Goal: Task Accomplishment & Management: Manage account settings

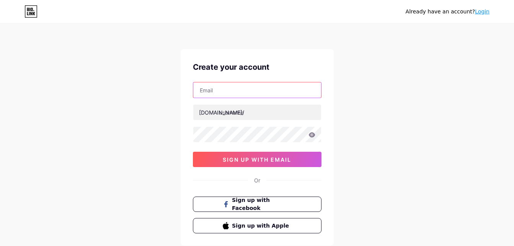
click at [292, 83] on input "text" at bounding box center [257, 89] width 128 height 15
type input "[EMAIL_ADDRESS][DOMAIN_NAME]"
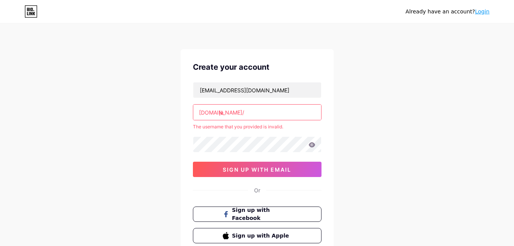
type input "j"
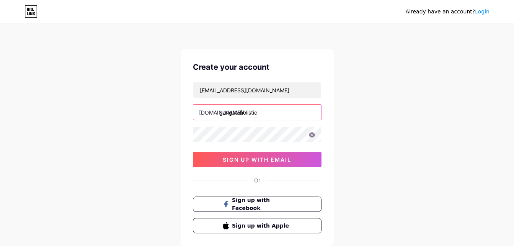
type input "gangstaholistic"
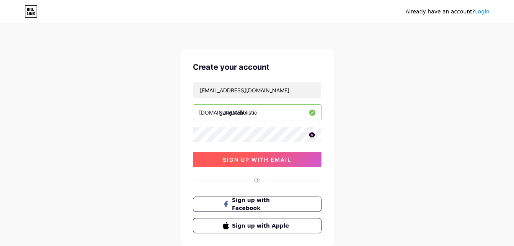
click at [303, 156] on button "sign up with email" at bounding box center [257, 158] width 129 height 15
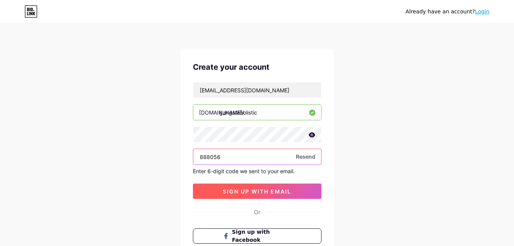
type input "888056"
click at [294, 184] on button "sign up with email" at bounding box center [257, 190] width 129 height 15
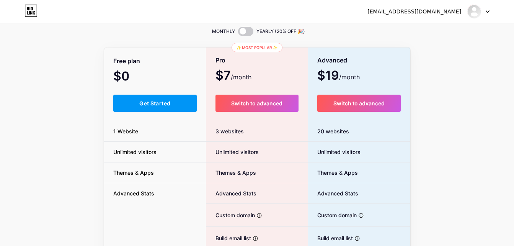
scroll to position [26, 0]
click at [166, 103] on span "Get Started" at bounding box center [154, 103] width 31 height 7
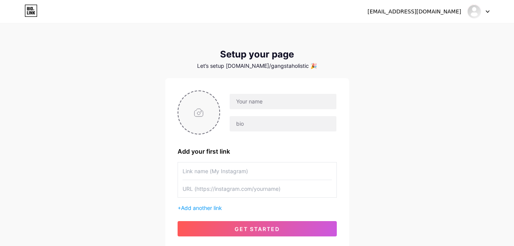
click at [197, 114] on input "file" at bounding box center [198, 112] width 41 height 42
type input "C:\fakepath\revisioned GH logo.png"
click at [248, 100] on input "text" at bounding box center [283, 101] width 106 height 15
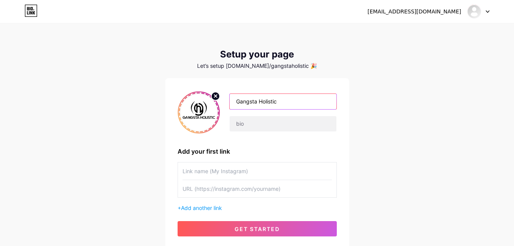
type input "Gangsta Holistic"
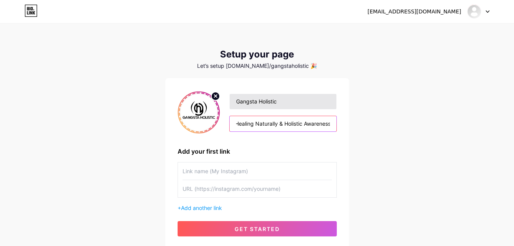
scroll to position [0, 4]
type input "Healing Naturally & Holistic Awareness"
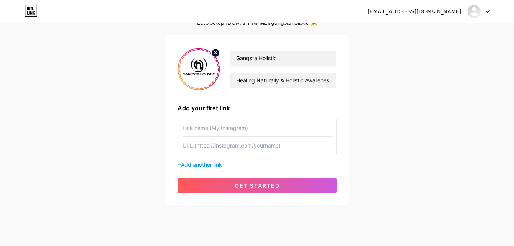
scroll to position [44, 0]
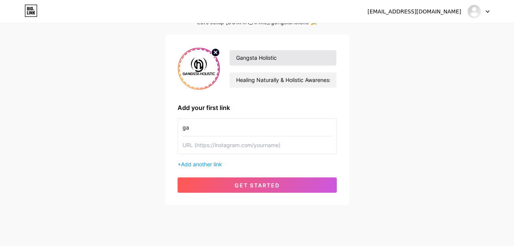
type input "g"
type input "GANGSTA HOLISTIC"
paste input "[URL][DOMAIN_NAME]"
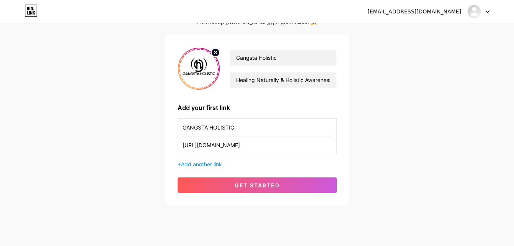
type input "[URL][DOMAIN_NAME]"
click at [205, 164] on span "Add another link" at bounding box center [201, 164] width 41 height 7
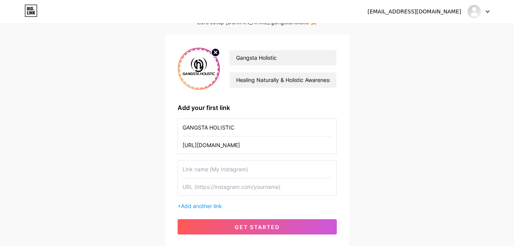
click at [218, 169] on input "text" at bounding box center [256, 168] width 149 height 17
type input "GANGSTA HOLISTIC"
paste input "[URL][DOMAIN_NAME]"
type input "[URL][DOMAIN_NAME]"
click at [208, 208] on span "Add another link" at bounding box center [201, 205] width 41 height 7
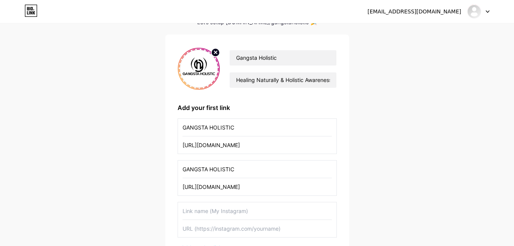
click at [208, 208] on input "text" at bounding box center [256, 210] width 149 height 17
type input "GANGSTA HOLISTIC"
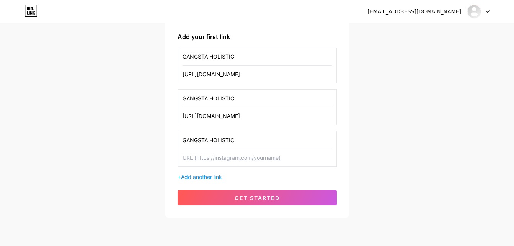
scroll to position [141, 0]
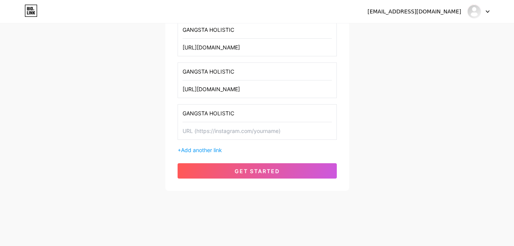
paste input "[URL][DOMAIN_NAME]"
type input "[URL][DOMAIN_NAME]"
click at [210, 150] on span "Add another link" at bounding box center [201, 149] width 41 height 7
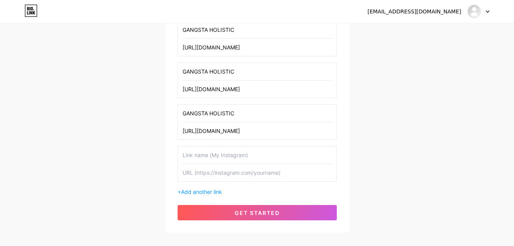
click at [211, 154] on input "text" at bounding box center [256, 154] width 149 height 17
type input "GANGSTA HOLISTIC"
paste input "[URL][DOMAIN_NAME]"
type input "[URL][DOMAIN_NAME]"
click at [252, 29] on input "GANGSTA HOLISTIC" at bounding box center [256, 29] width 149 height 17
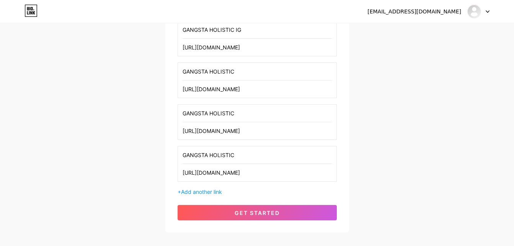
type input "GANGSTA HOLISTIC IG"
type input "GANGSTA HOLISTIC"
click at [252, 29] on input "GANGSTA HOLISTIC IG" at bounding box center [256, 29] width 149 height 17
type input "GANGSTA HOLISTIC INSTAGRAM"
type input "GANGSTA HOLISTIC YOUTUBE"
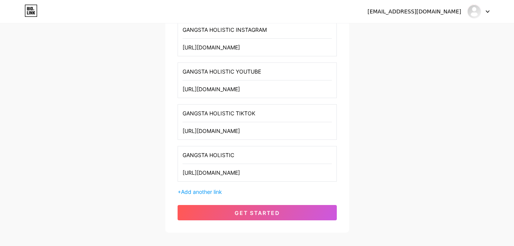
type input "GANGSTA HOLISTIC TIKTOK"
type input "GANGSTA HOLISTIC FACEBOOK"
click at [212, 190] on span "Add another link" at bounding box center [201, 191] width 41 height 7
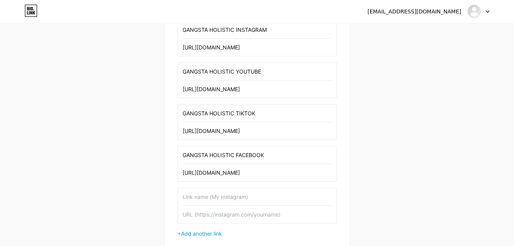
click at [214, 195] on input "text" at bounding box center [256, 196] width 149 height 17
type input "GANGSTA HOLISTIC WEBSITE"
type input "[URL][DOMAIN_NAME]"
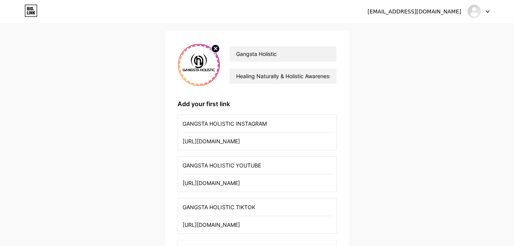
scroll to position [225, 0]
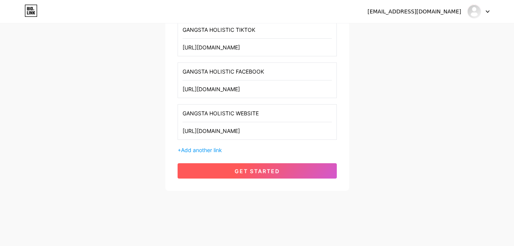
click at [301, 173] on button "get started" at bounding box center [256, 170] width 159 height 15
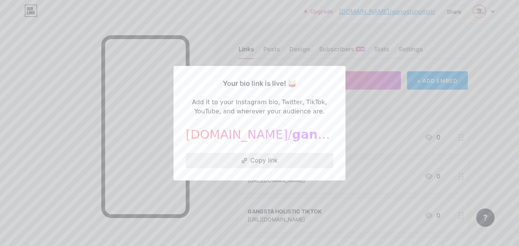
click at [286, 161] on button "Copy link" at bounding box center [260, 160] width 148 height 15
click at [367, 122] on div at bounding box center [259, 123] width 519 height 246
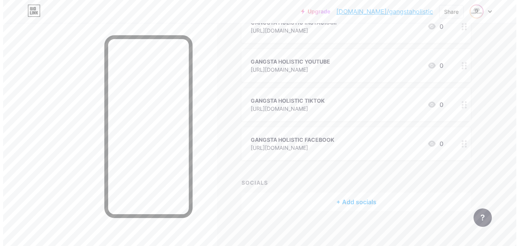
scroll to position [153, 0]
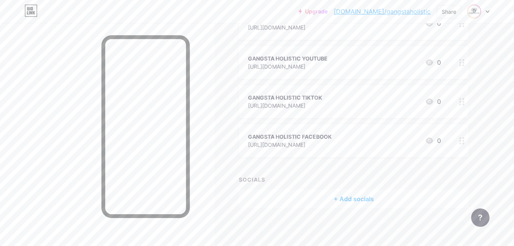
click at [432, 136] on icon at bounding box center [429, 140] width 9 height 9
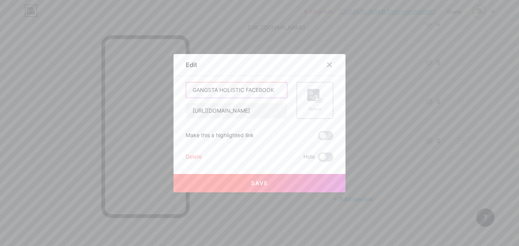
click at [241, 90] on input "GANGSTA HOLISTIC FACEBOOK" at bounding box center [236, 89] width 101 height 15
click at [313, 103] on div "Picture" at bounding box center [315, 100] width 15 height 23
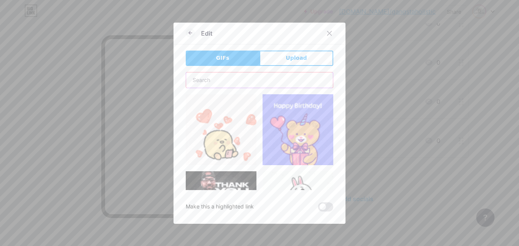
click at [218, 79] on input "text" at bounding box center [259, 79] width 147 height 15
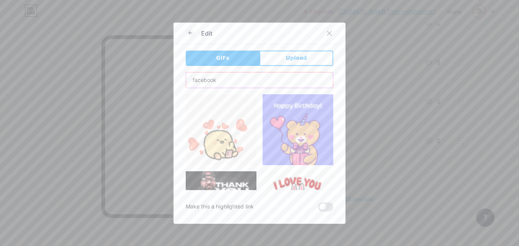
type input "facebook"
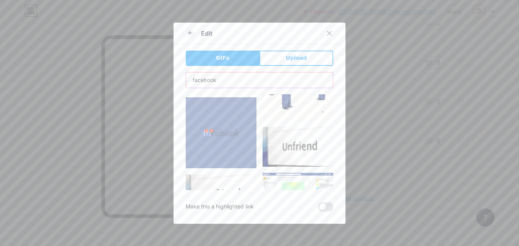
scroll to position [159, 0]
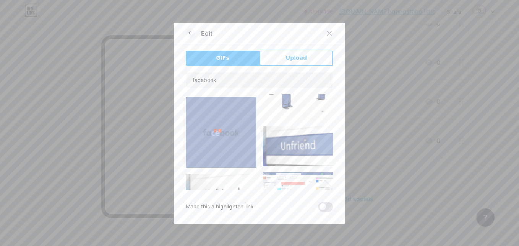
click at [231, 130] on img at bounding box center [221, 132] width 71 height 71
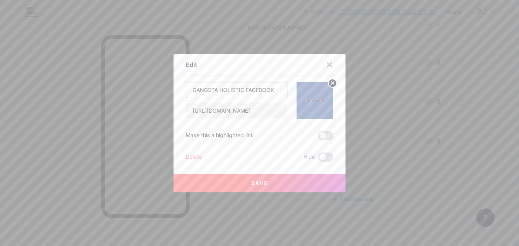
drag, startPoint x: 242, startPoint y: 90, endPoint x: 184, endPoint y: 93, distance: 58.6
click at [186, 93] on input "GANGSTA HOLISTIC FACEBOOK" at bounding box center [236, 89] width 101 height 15
type input "K"
type input "Follow Us On Facebook!"
click at [268, 180] on button "Save" at bounding box center [260, 183] width 172 height 18
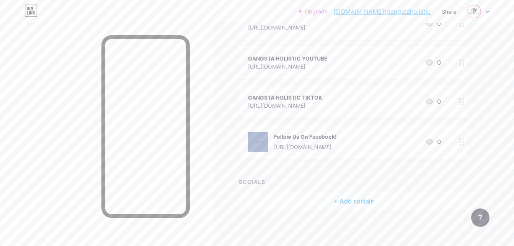
click at [426, 101] on icon at bounding box center [429, 101] width 8 height 6
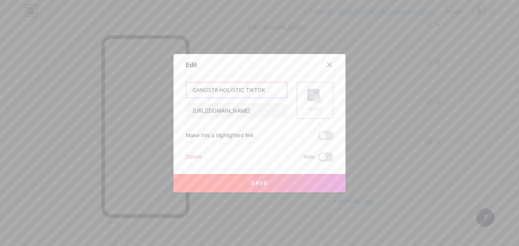
drag, startPoint x: 264, startPoint y: 91, endPoint x: 187, endPoint y: 90, distance: 77.3
click at [187, 90] on input "GANGSTA HOLISTIC TIKTOK" at bounding box center [236, 89] width 101 height 15
type input "TikTok viewers HERE!"
click at [312, 99] on rect at bounding box center [314, 95] width 12 height 12
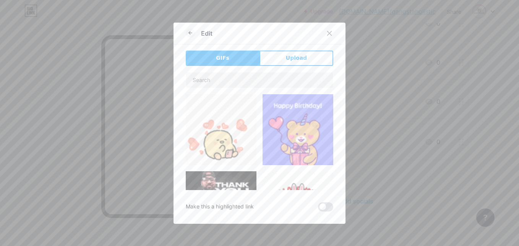
click at [268, 40] on div "Edit" at bounding box center [260, 35] width 172 height 18
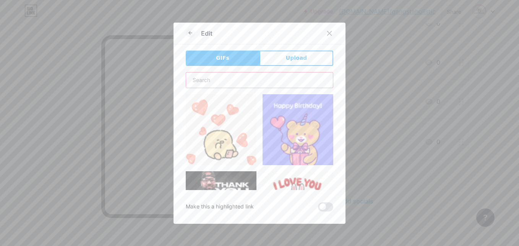
click at [225, 83] on input "text" at bounding box center [259, 79] width 147 height 15
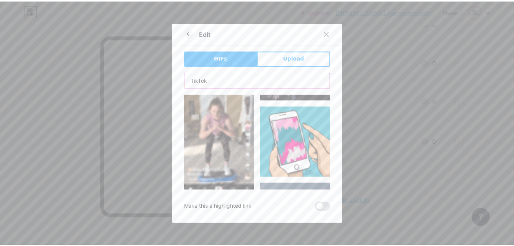
scroll to position [101, 0]
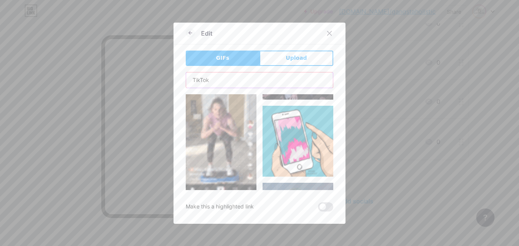
drag, startPoint x: 267, startPoint y: 83, endPoint x: 193, endPoint y: 76, distance: 74.1
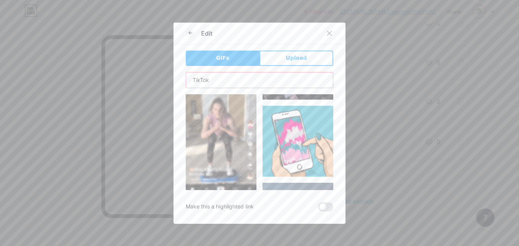
click at [193, 76] on input "TikTok" at bounding box center [259, 79] width 147 height 15
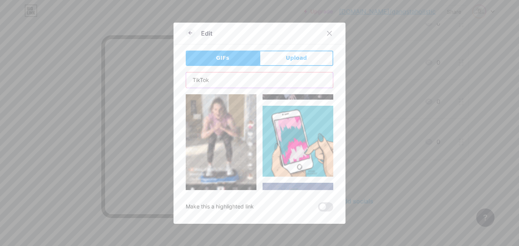
type input "T"
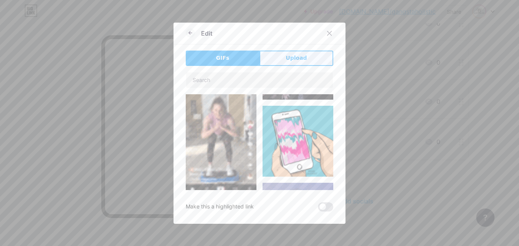
click at [298, 59] on span "Upload" at bounding box center [296, 58] width 21 height 8
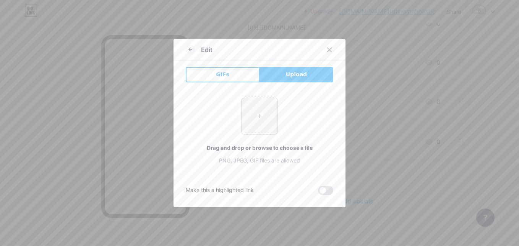
click at [262, 115] on input "file" at bounding box center [260, 116] width 36 height 36
type input "C:\fakepath\GH logo original.png"
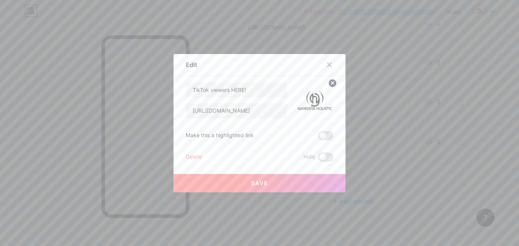
click at [297, 190] on button "Save" at bounding box center [260, 183] width 172 height 18
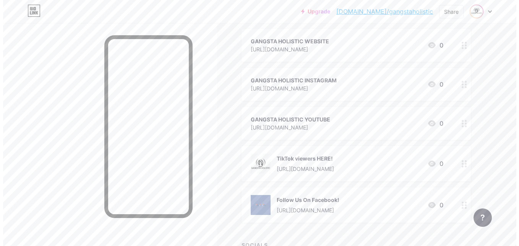
scroll to position [91, 0]
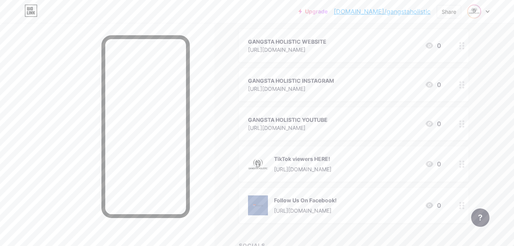
click at [327, 129] on div "[URL][DOMAIN_NAME]" at bounding box center [288, 128] width 80 height 8
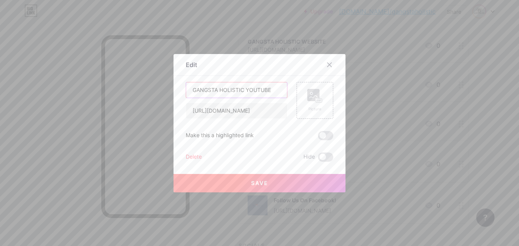
drag, startPoint x: 243, startPoint y: 90, endPoint x: 189, endPoint y: 88, distance: 54.0
click at [189, 88] on input "GANGSTA HOLISTIC YOUTUBE" at bounding box center [236, 89] width 101 height 15
type input "Subscribe on YouTube!"
click at [316, 99] on rect at bounding box center [319, 100] width 6 height 4
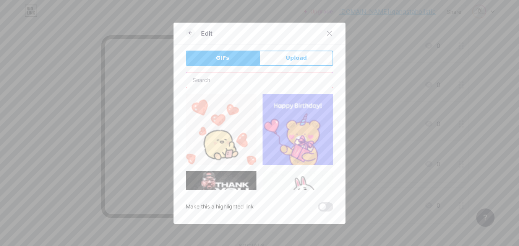
click at [221, 81] on input "text" at bounding box center [259, 79] width 147 height 15
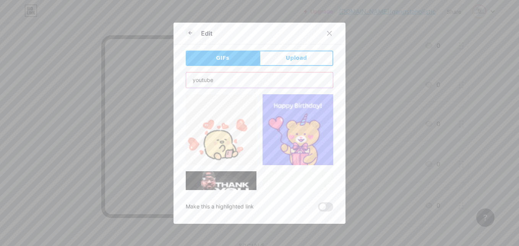
type input "youtube"
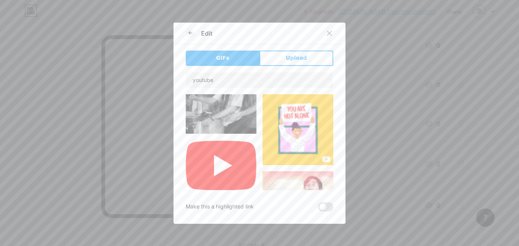
click at [217, 163] on img at bounding box center [221, 165] width 71 height 51
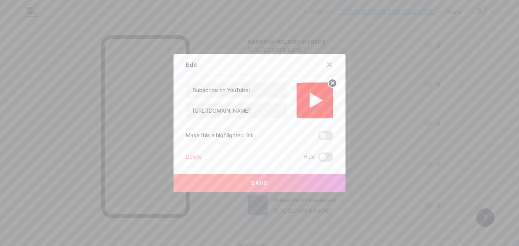
click at [314, 94] on img at bounding box center [315, 100] width 37 height 37
click at [313, 88] on img at bounding box center [315, 100] width 37 height 37
click at [332, 84] on icon at bounding box center [333, 82] width 3 height 3
click at [317, 92] on rect at bounding box center [314, 95] width 12 height 12
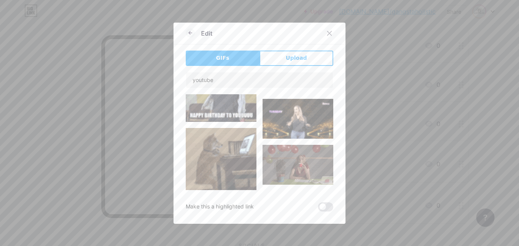
scroll to position [0, 0]
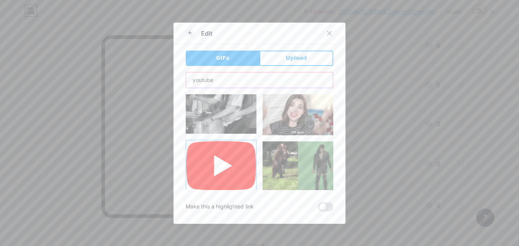
drag, startPoint x: 220, startPoint y: 77, endPoint x: 158, endPoint y: 78, distance: 62.0
click at [158, 78] on div "Edit GIFs Upload Content YouTube Play YouTube video without leaving your page. …" at bounding box center [259, 123] width 519 height 246
type input "streaming"
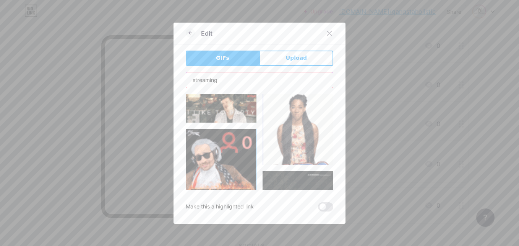
drag, startPoint x: 212, startPoint y: 77, endPoint x: 167, endPoint y: 79, distance: 44.8
click at [167, 79] on div "Edit GIFs Upload Content YouTube Play YouTube video without leaving your page. …" at bounding box center [259, 123] width 519 height 246
drag, startPoint x: 255, startPoint y: 74, endPoint x: 176, endPoint y: 81, distance: 79.5
click at [176, 81] on div "Edit GIFs Upload Content YouTube Play YouTube video without leaving your page. …" at bounding box center [260, 123] width 172 height 201
click at [293, 53] on button "Upload" at bounding box center [297, 57] width 74 height 15
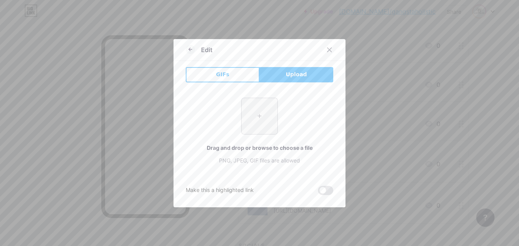
click at [261, 122] on input "file" at bounding box center [260, 116] width 36 height 36
type input "C:\fakepath\revisioned GH logo.png"
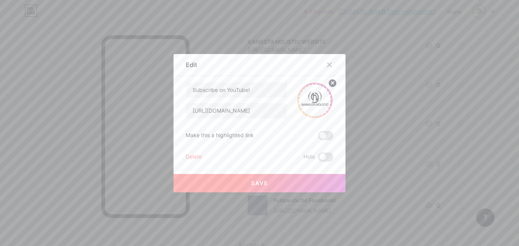
click at [272, 184] on button "Save" at bounding box center [260, 183] width 172 height 18
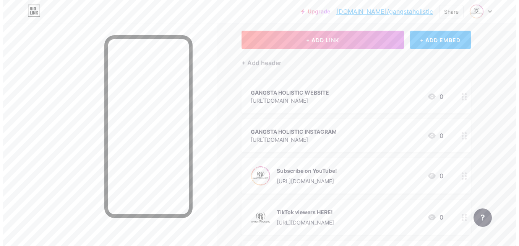
scroll to position [40, 0]
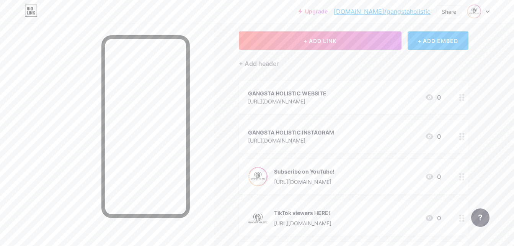
click at [334, 138] on div "[URL][DOMAIN_NAME]" at bounding box center [291, 140] width 86 height 8
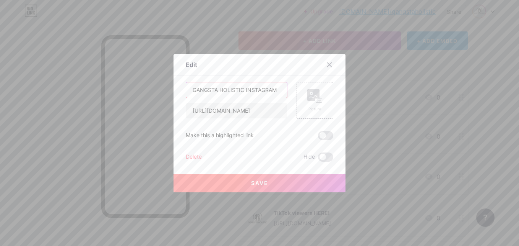
drag, startPoint x: 241, startPoint y: 90, endPoint x: 188, endPoint y: 91, distance: 52.8
click at [188, 91] on input "GANGSTA HOLISTIC INSTAGRAM" at bounding box center [236, 89] width 101 height 15
type input "Catch us on Instagram!"
click at [317, 98] on rect at bounding box center [319, 100] width 7 height 5
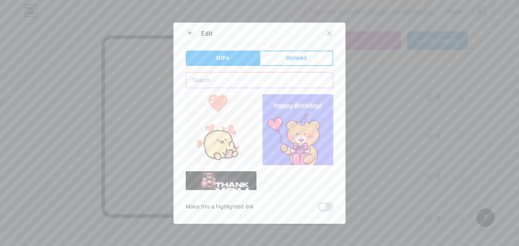
click at [281, 80] on input "text" at bounding box center [259, 79] width 147 height 15
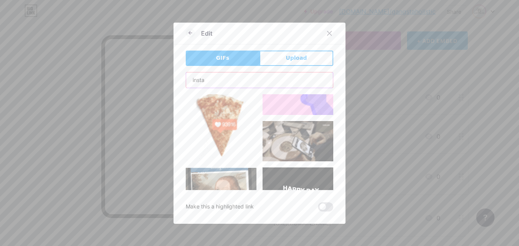
scroll to position [0, 0]
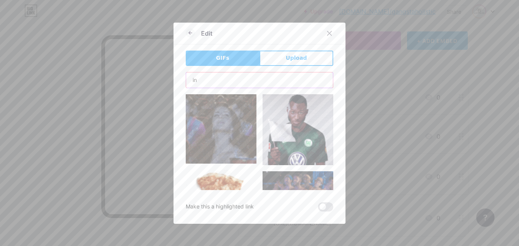
type input "i"
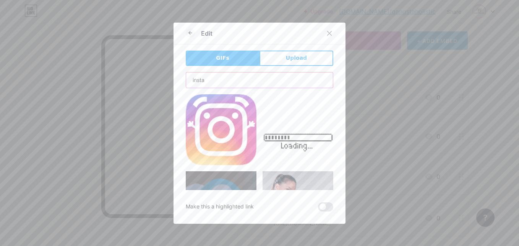
type input "insta"
click at [239, 138] on img at bounding box center [221, 129] width 71 height 71
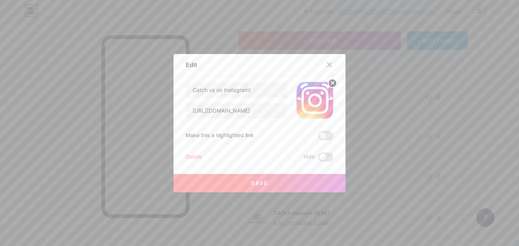
click at [273, 182] on button "Save" at bounding box center [260, 183] width 172 height 18
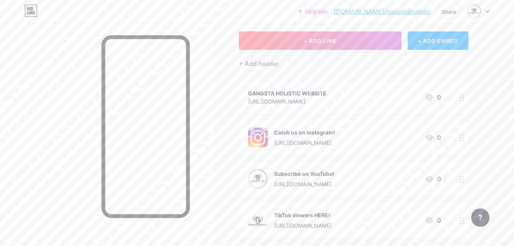
click at [355, 96] on div "GANGSTA HOLISTIC WEBSITE [URL][DOMAIN_NAME] 0" at bounding box center [344, 97] width 193 height 18
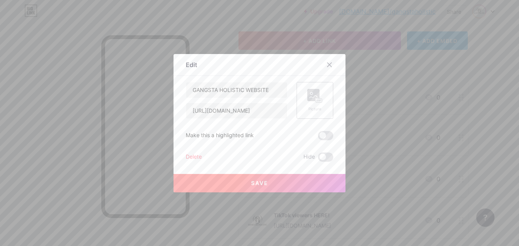
click at [308, 93] on rect at bounding box center [314, 95] width 12 height 12
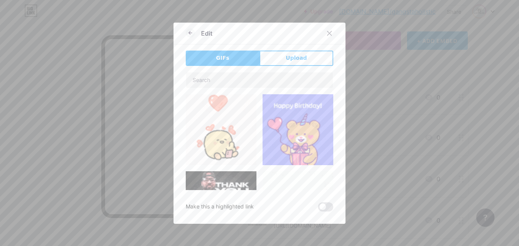
click at [294, 63] on button "Upload" at bounding box center [297, 57] width 74 height 15
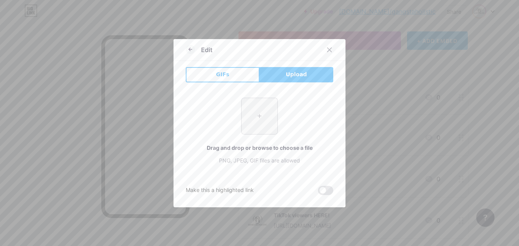
click at [243, 118] on input "file" at bounding box center [260, 116] width 36 height 36
type input "C:\fakepath\BSO experience.jpg"
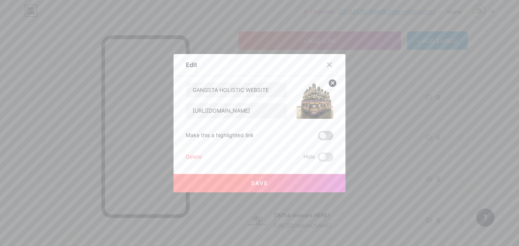
click at [321, 138] on span at bounding box center [325, 135] width 15 height 9
click at [318, 137] on input "checkbox" at bounding box center [318, 137] width 0 height 0
click at [270, 186] on button "Save" at bounding box center [260, 183] width 172 height 18
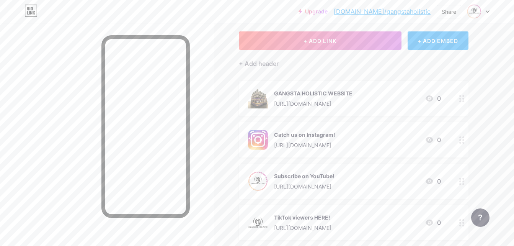
click at [339, 99] on div "[URL][DOMAIN_NAME]" at bounding box center [313, 103] width 78 height 8
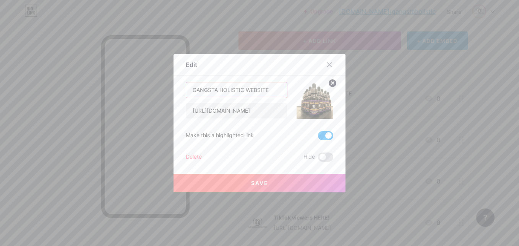
drag, startPoint x: 273, startPoint y: 91, endPoint x: 187, endPoint y: 89, distance: 86.1
click at [187, 89] on input "GANGSTA HOLISTIC WEBSITE" at bounding box center [236, 89] width 101 height 15
type input "Healing For ALL!"
click at [263, 180] on span "Save" at bounding box center [259, 182] width 17 height 7
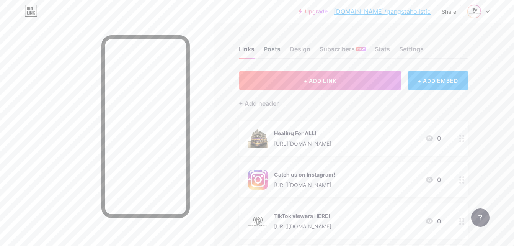
click at [275, 46] on div "Posts" at bounding box center [272, 51] width 17 height 14
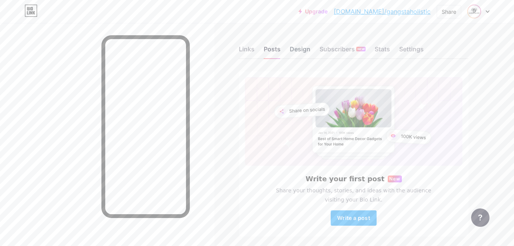
click at [296, 52] on div "Design" at bounding box center [300, 51] width 21 height 14
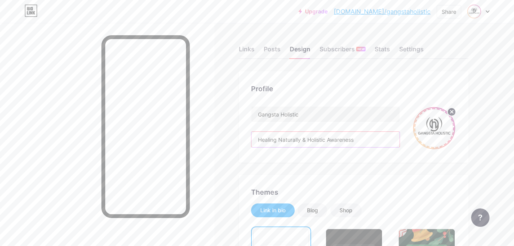
drag, startPoint x: 354, startPoint y: 138, endPoint x: 250, endPoint y: 134, distance: 104.1
click at [250, 134] on div "Profile Gangsta Holistic Healing Naturally & Holistic Awareness" at bounding box center [354, 116] width 230 height 91
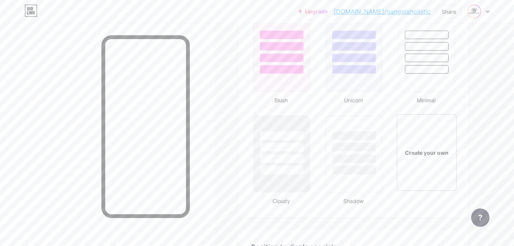
scroll to position [845, 0]
type input "Holistic Awareness & Healing"
click at [442, 163] on div "Create your own" at bounding box center [427, 151] width 62 height 79
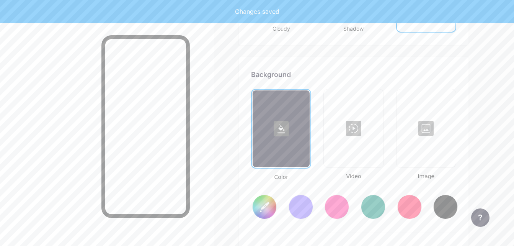
scroll to position [1043, 0]
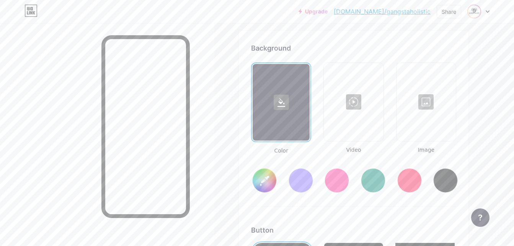
type input "#ffffff"
type input "#000000"
click at [376, 181] on div at bounding box center [373, 180] width 24 height 24
click at [260, 175] on input "#008873" at bounding box center [264, 180] width 24 height 24
type input "#9706e5"
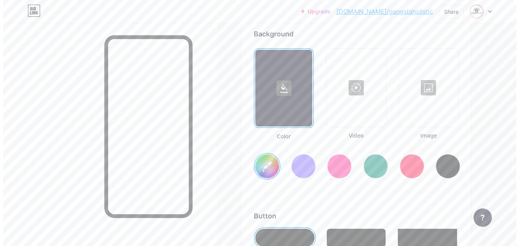
scroll to position [1058, 0]
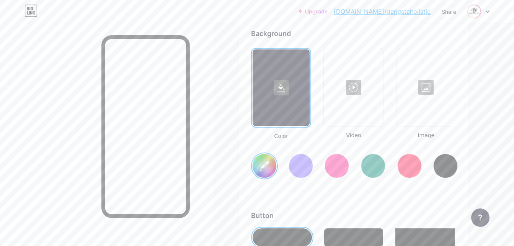
click at [355, 102] on div at bounding box center [353, 87] width 58 height 77
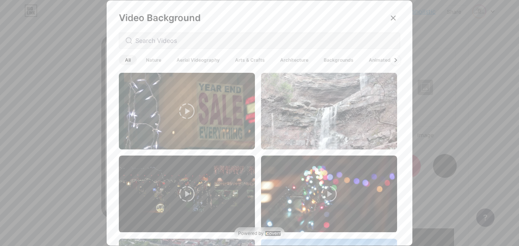
click at [396, 60] on div at bounding box center [396, 60] width 10 height 10
click at [147, 61] on span "Nature" at bounding box center [154, 60] width 28 height 10
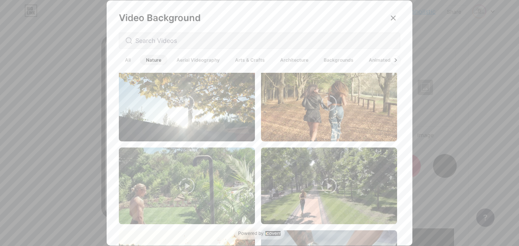
scroll to position [1420, 0]
click at [231, 41] on input "text" at bounding box center [264, 40] width 259 height 9
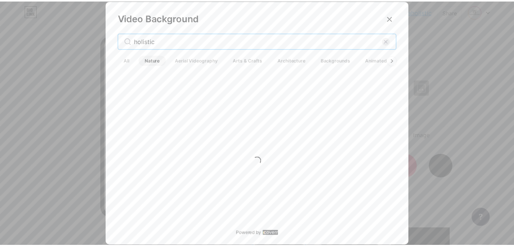
scroll to position [0, 0]
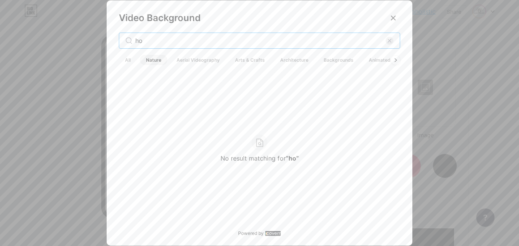
type input "h"
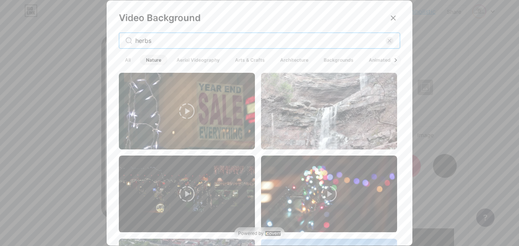
type input "herbs"
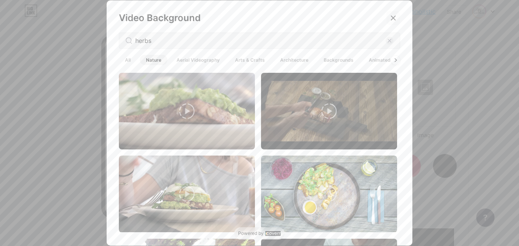
click at [393, 16] on icon at bounding box center [394, 18] width 6 height 6
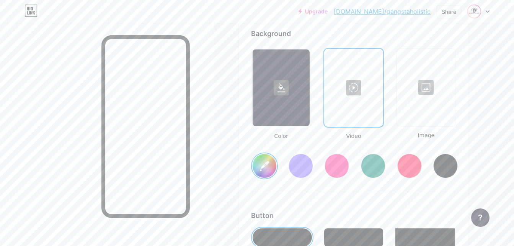
click at [449, 97] on div at bounding box center [426, 87] width 58 height 77
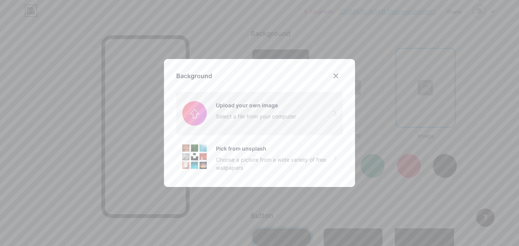
click at [274, 114] on input "file" at bounding box center [259, 113] width 167 height 43
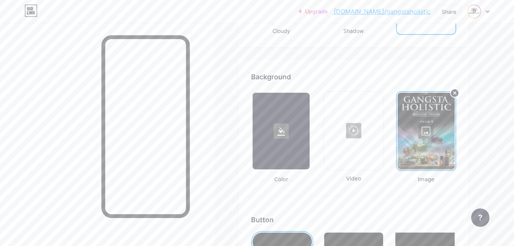
scroll to position [1013, 0]
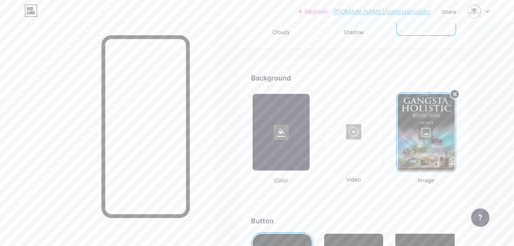
click at [453, 97] on circle at bounding box center [454, 94] width 9 height 9
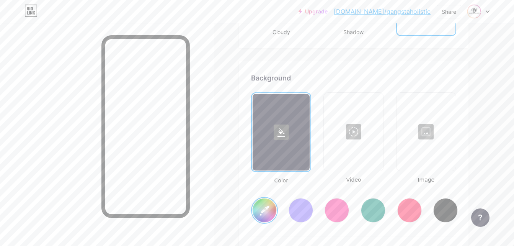
click at [263, 212] on input "#9706e5" at bounding box center [264, 210] width 24 height 24
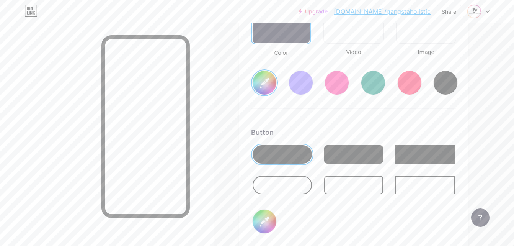
scroll to position [1141, 0]
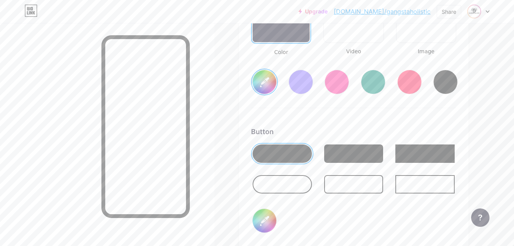
click at [287, 190] on div at bounding box center [281, 184] width 59 height 18
click at [357, 153] on div at bounding box center [353, 153] width 59 height 18
click at [450, 158] on div at bounding box center [424, 153] width 59 height 18
click at [298, 158] on div at bounding box center [281, 153] width 59 height 18
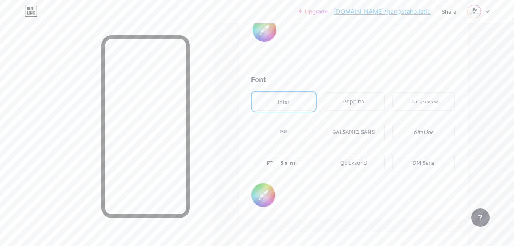
scroll to position [1332, 0]
click at [343, 133] on div "BALSAMIQ SANS" at bounding box center [353, 132] width 42 height 8
click at [414, 140] on div "Kite One" at bounding box center [423, 131] width 62 height 18
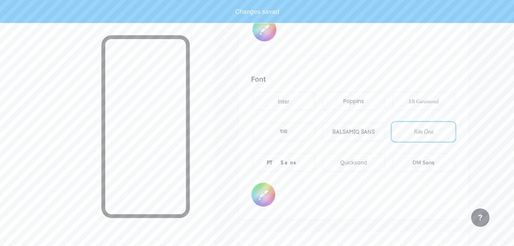
type input "#8003c4"
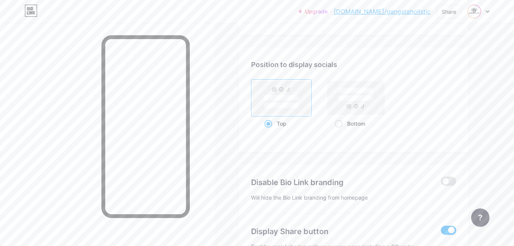
scroll to position [1517, 0]
click at [349, 97] on rect at bounding box center [355, 97] width 35 height 6
click at [340, 129] on input "Bottom" at bounding box center [337, 131] width 5 height 5
radio input "true"
type input "#8003c4"
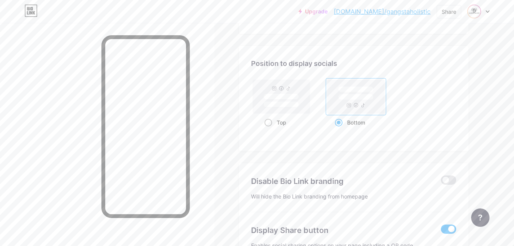
click at [295, 113] on rect at bounding box center [281, 97] width 57 height 34
click at [269, 129] on input "Top" at bounding box center [266, 131] width 5 height 5
radio input "true"
click at [450, 179] on span at bounding box center [448, 179] width 15 height 9
click at [441, 182] on input "checkbox" at bounding box center [441, 182] width 0 height 0
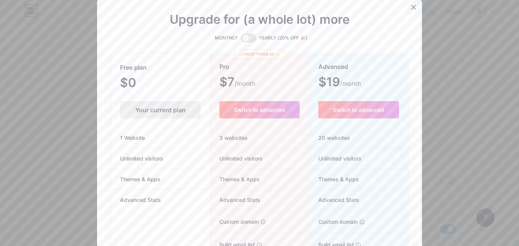
click at [412, 7] on icon at bounding box center [414, 7] width 6 height 6
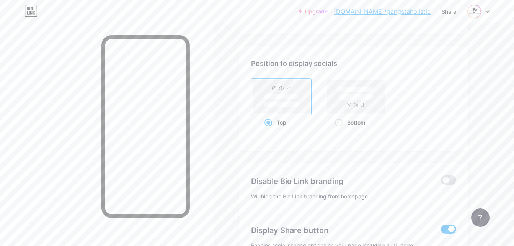
scroll to position [1571, 0]
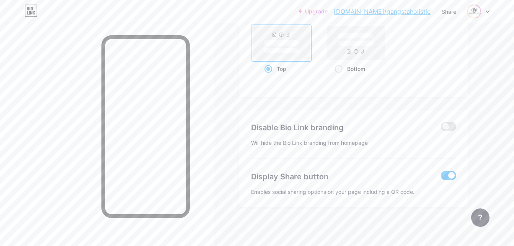
click at [451, 174] on span at bounding box center [448, 175] width 15 height 9
click at [441, 177] on input "checkbox" at bounding box center [441, 177] width 0 height 0
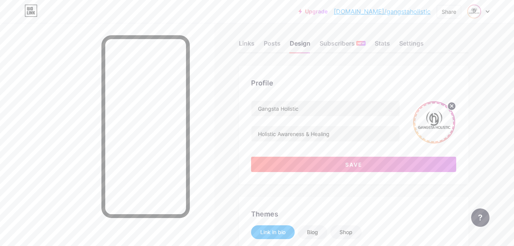
scroll to position [5, 0]
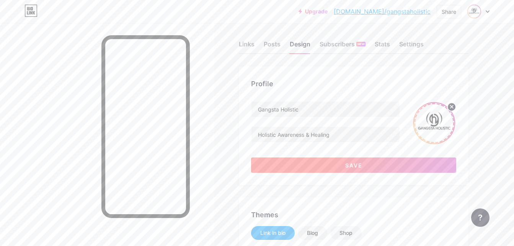
click at [329, 163] on button "Save" at bounding box center [353, 164] width 205 height 15
type input "#8003c4"
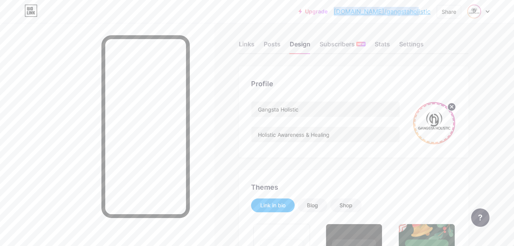
drag, startPoint x: 430, startPoint y: 14, endPoint x: 365, endPoint y: 12, distance: 65.8
click at [365, 12] on div "Upgrade [DOMAIN_NAME]/gangst... [DOMAIN_NAME]/gangstaholistic Share Switch acco…" at bounding box center [393, 12] width 191 height 14
copy link "[DOMAIN_NAME]/gangstaholistic"
click at [246, 48] on div "Links" at bounding box center [247, 46] width 16 height 14
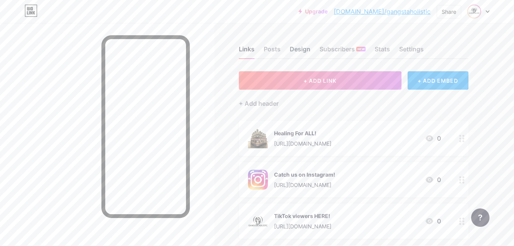
click at [306, 48] on div "Design" at bounding box center [300, 51] width 21 height 14
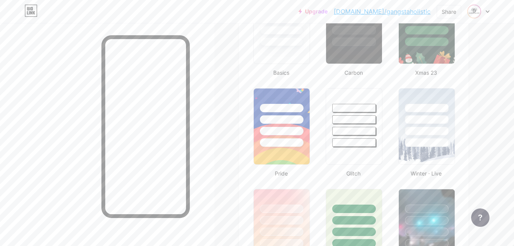
type input "#8003c4"
type input "#ffffff"
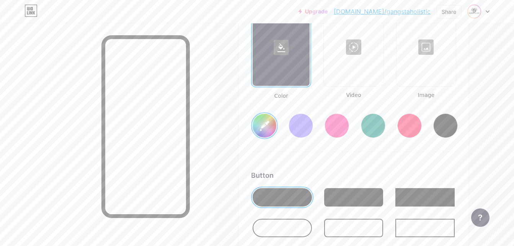
scroll to position [1147, 0]
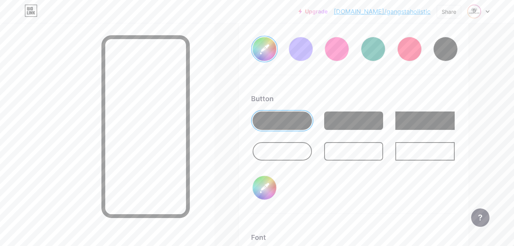
click at [288, 156] on div at bounding box center [281, 151] width 59 height 18
type input "#8003c4"
type input "#ffffff"
type input "#8003c4"
type input "#ffffff"
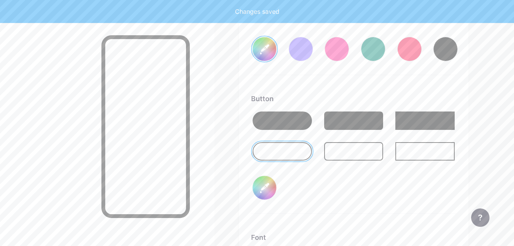
type input "#8003c4"
type input "#ffffff"
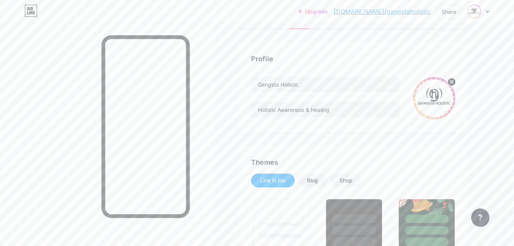
scroll to position [20, 0]
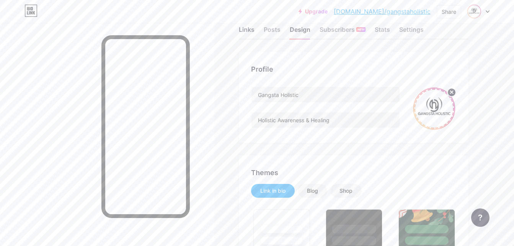
click at [246, 32] on div "Links" at bounding box center [247, 32] width 16 height 14
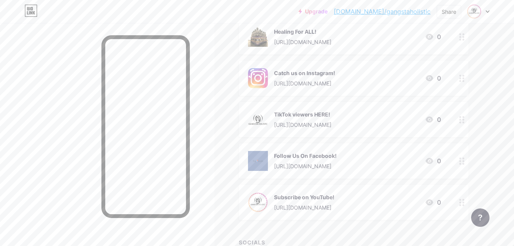
scroll to position [107, 0]
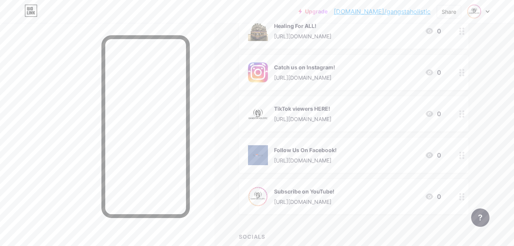
click at [257, 114] on img at bounding box center [258, 114] width 20 height 20
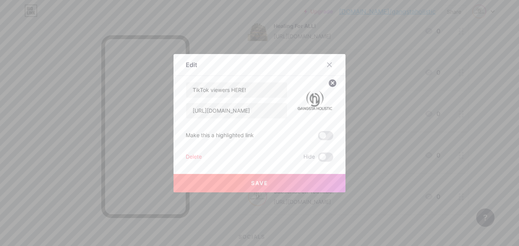
click at [318, 95] on img at bounding box center [315, 100] width 37 height 37
click at [332, 81] on icon at bounding box center [333, 82] width 3 height 3
click at [312, 96] on icon at bounding box center [315, 96] width 15 height 14
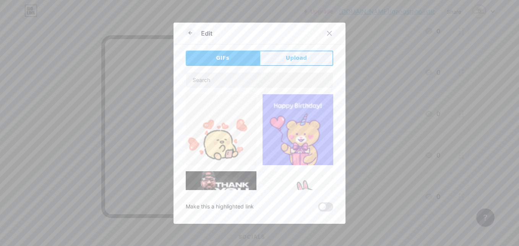
click at [289, 57] on span "Upload" at bounding box center [296, 58] width 21 height 8
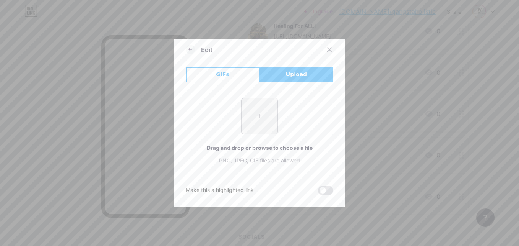
click at [256, 116] on input "file" at bounding box center [260, 116] width 36 height 36
click at [257, 126] on input "file" at bounding box center [260, 116] width 36 height 36
type input "C:\fakepath\tiktok-logo-on-transparent-background-free-vector.jpg"
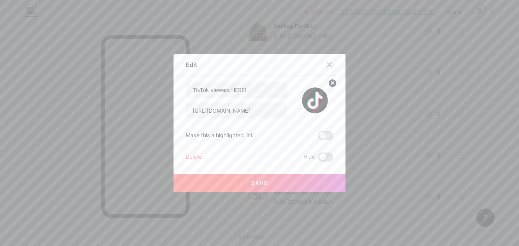
click at [273, 185] on button "Save" at bounding box center [260, 183] width 172 height 18
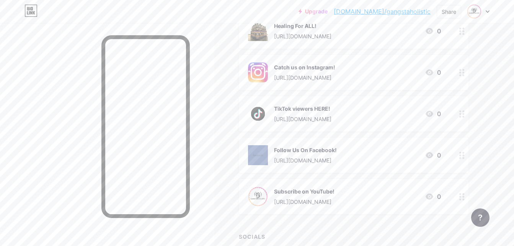
click at [273, 194] on div "Subscribe on YouTube! [URL][DOMAIN_NAME]" at bounding box center [291, 196] width 86 height 20
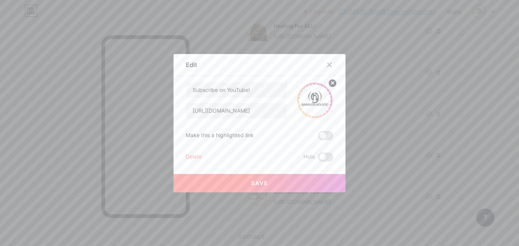
click at [334, 83] on circle at bounding box center [333, 83] width 8 height 8
click at [308, 96] on rect at bounding box center [314, 95] width 12 height 12
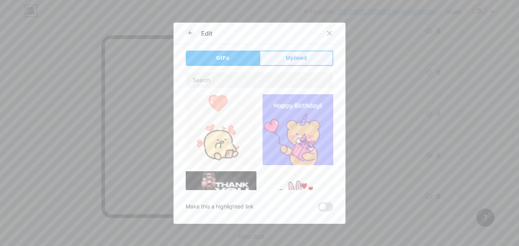
click at [282, 57] on button "Upload" at bounding box center [297, 57] width 74 height 15
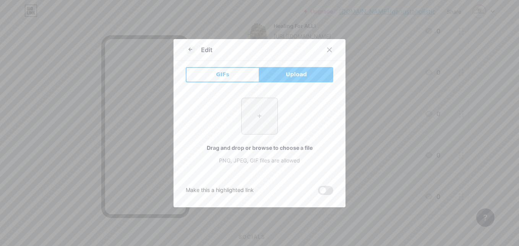
click at [257, 114] on input "file" at bounding box center [260, 116] width 36 height 36
type input "C:\fakepath\YT.webp"
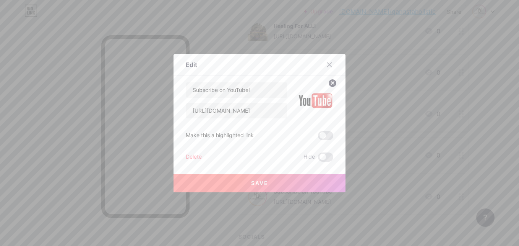
click at [285, 178] on button "Save" at bounding box center [260, 183] width 172 height 18
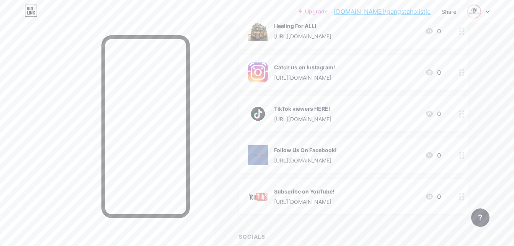
click at [266, 72] on img at bounding box center [258, 72] width 20 height 20
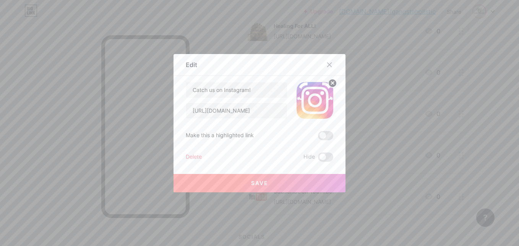
click at [329, 82] on circle at bounding box center [333, 83] width 8 height 8
click at [314, 93] on rect at bounding box center [314, 95] width 12 height 12
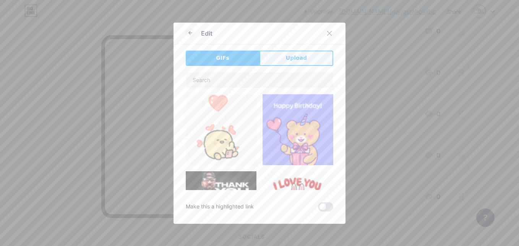
click at [306, 62] on button "Upload" at bounding box center [297, 57] width 74 height 15
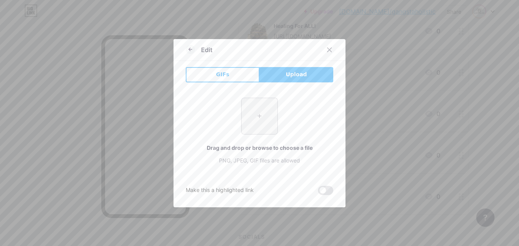
click at [256, 117] on input "file" at bounding box center [260, 116] width 36 height 36
type input "C:\fakepath\IG.webp"
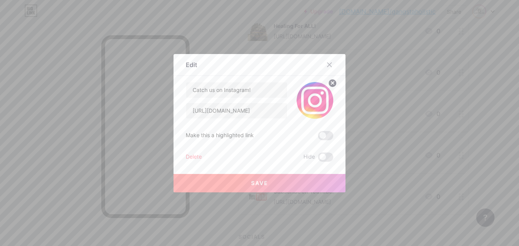
click at [282, 182] on button "Save" at bounding box center [260, 183] width 172 height 18
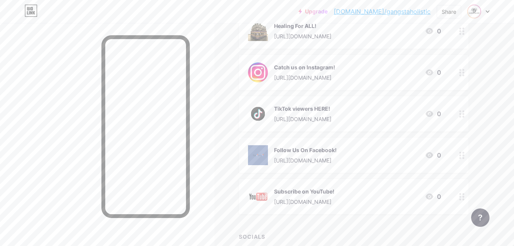
click at [285, 160] on div "[URL][DOMAIN_NAME]" at bounding box center [305, 160] width 63 height 8
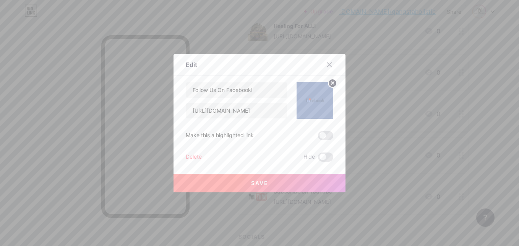
click at [332, 84] on icon at bounding box center [333, 82] width 3 height 3
click at [308, 100] on rect at bounding box center [314, 95] width 12 height 12
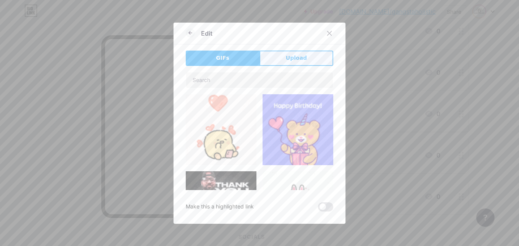
click at [299, 58] on span "Upload" at bounding box center [296, 58] width 21 height 8
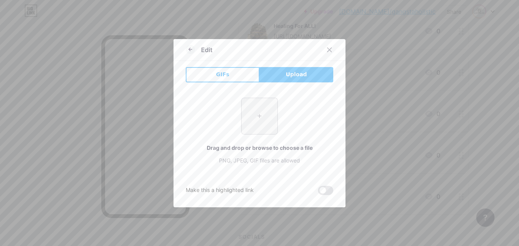
click at [252, 130] on input "file" at bounding box center [260, 116] width 36 height 36
type input "C:\fakepath\FB.jpg"
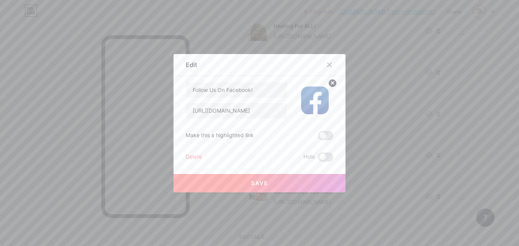
click at [256, 180] on span "Save" at bounding box center [259, 182] width 17 height 7
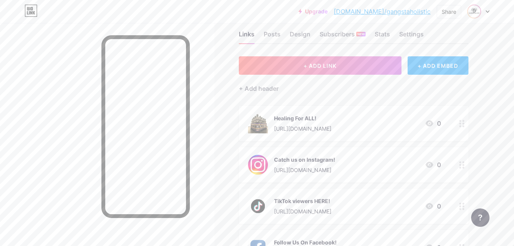
scroll to position [0, 0]
